Goal: Task Accomplishment & Management: Manage account settings

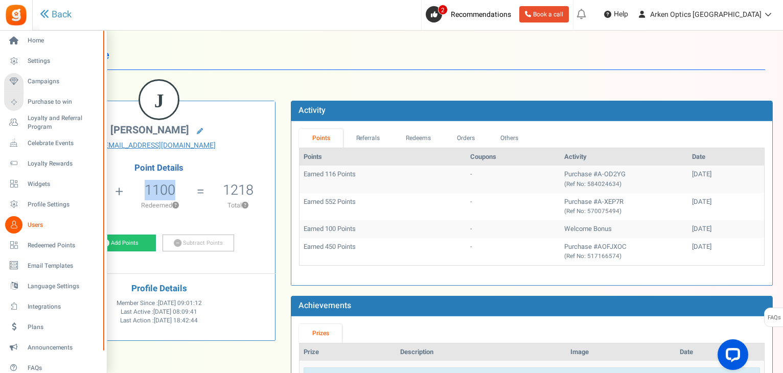
click at [31, 232] on link "Users" at bounding box center [53, 224] width 98 height 17
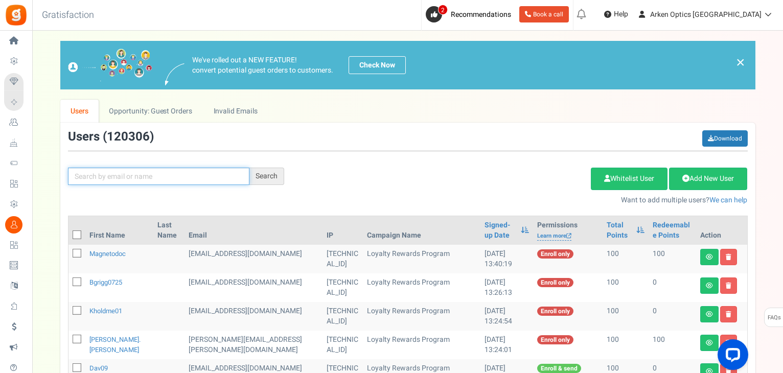
click at [188, 179] on input "text" at bounding box center [159, 176] width 182 height 17
paste input "[EMAIL_ADDRESS][DOMAIN_NAME]"
type input "[EMAIL_ADDRESS][DOMAIN_NAME]"
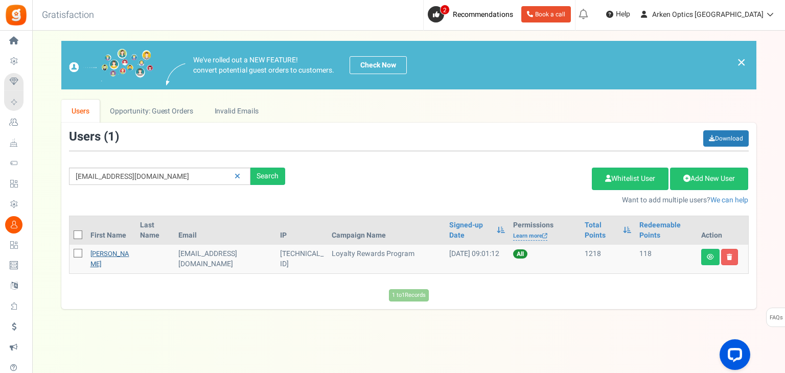
click at [107, 260] on link "[PERSON_NAME]" at bounding box center [109, 259] width 39 height 20
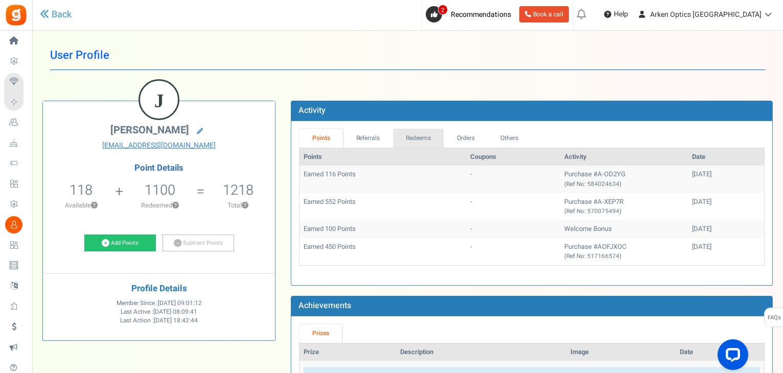
click at [421, 140] on link "Redeems" at bounding box center [418, 138] width 51 height 19
click at [54, 21] on link "Back" at bounding box center [56, 14] width 32 height 13
